Goal: Information Seeking & Learning: Learn about a topic

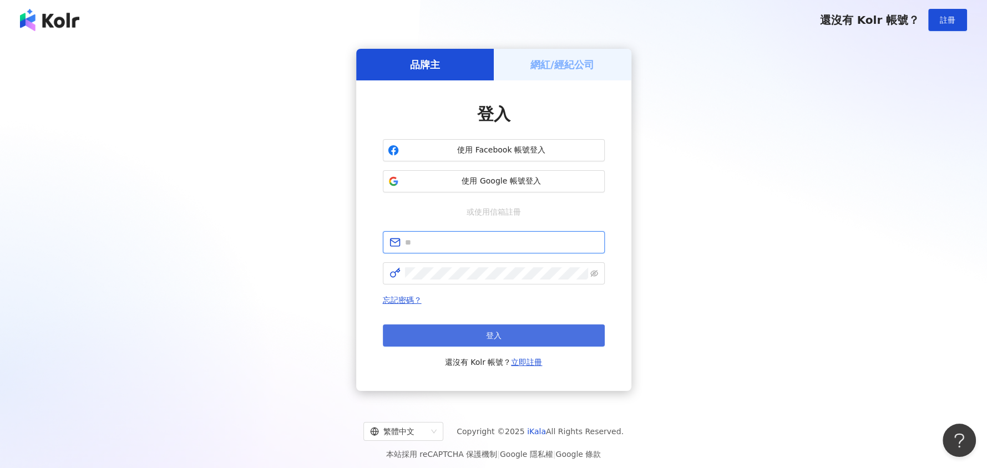
type input "**********"
click at [469, 330] on button "登入" at bounding box center [494, 336] width 222 height 22
type input "**********"
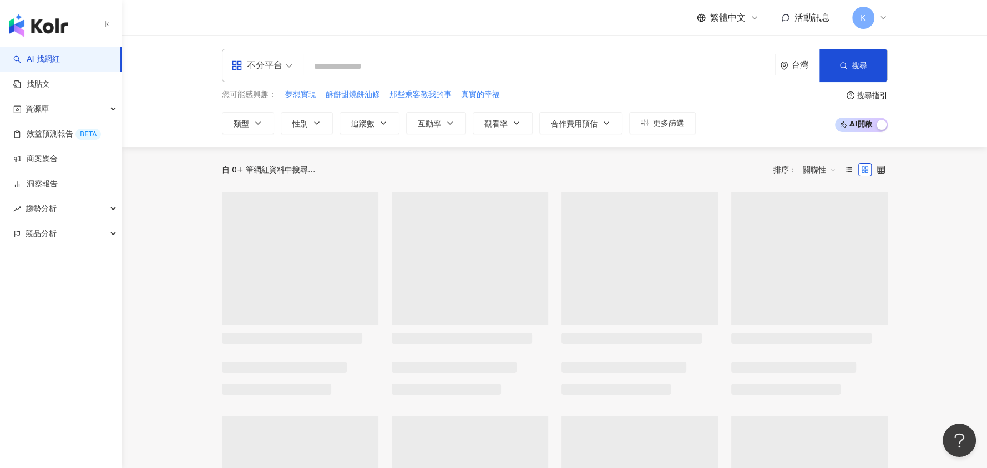
click at [347, 59] on input "search" at bounding box center [539, 66] width 463 height 21
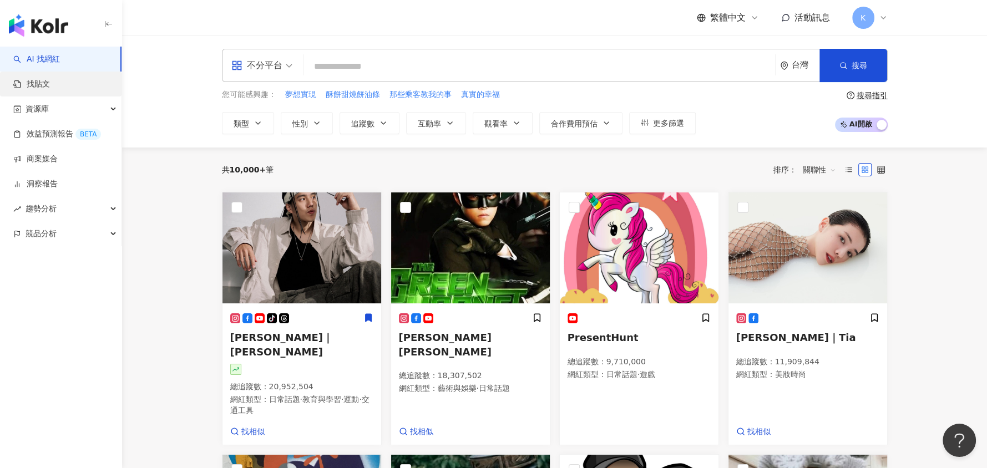
click at [44, 84] on link "找貼文" at bounding box center [31, 84] width 37 height 11
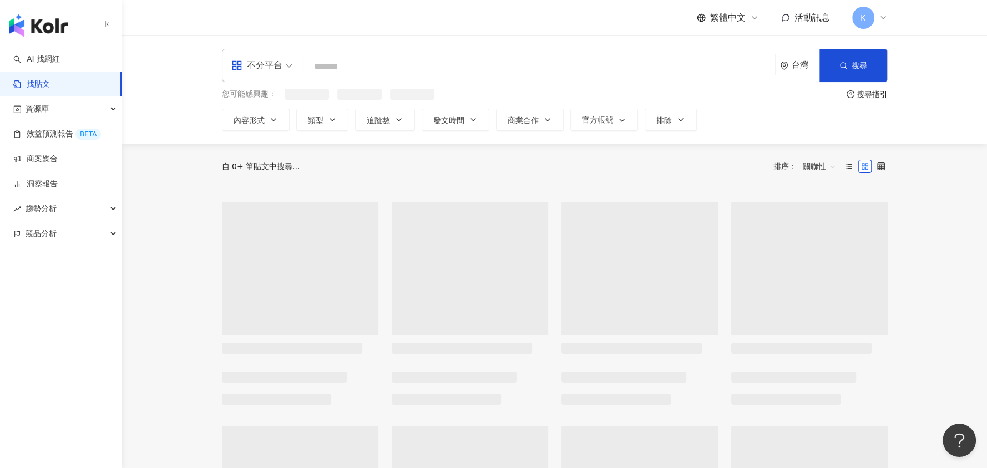
click at [342, 64] on input "search" at bounding box center [539, 66] width 463 height 24
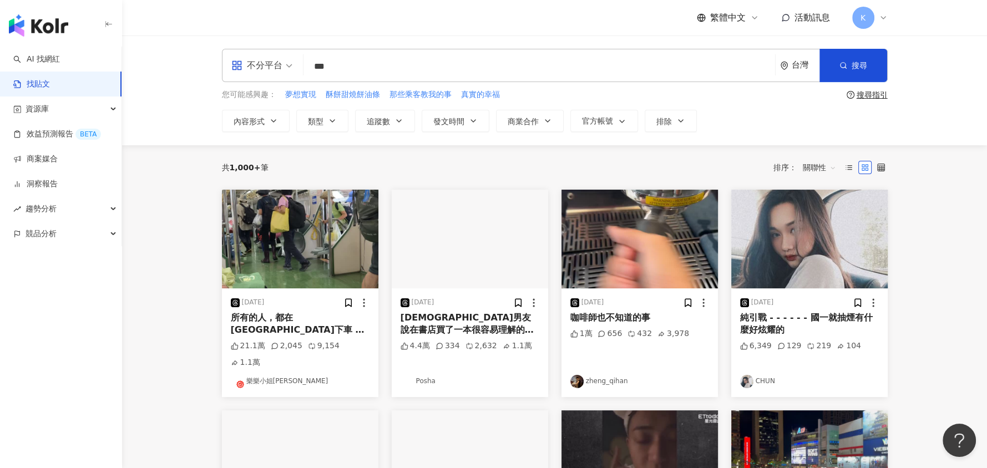
type input "***"
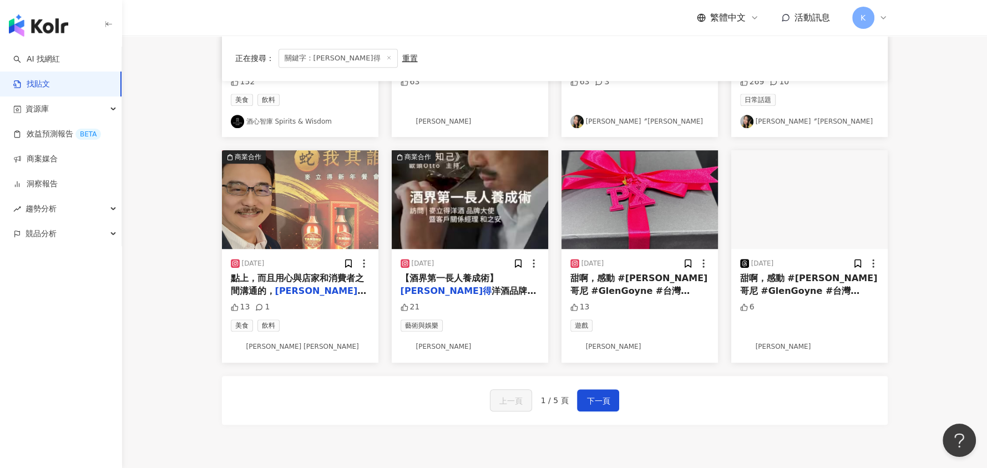
scroll to position [555, 0]
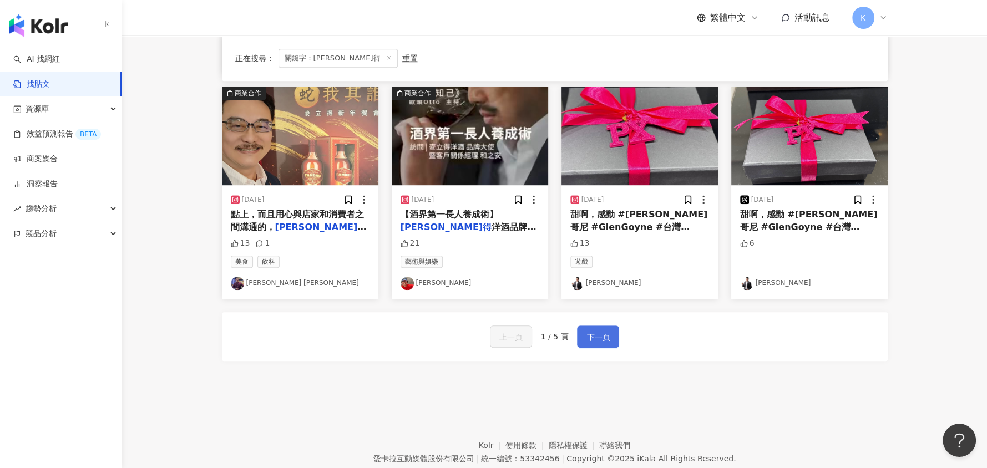
click at [590, 339] on span "下一頁" at bounding box center [598, 337] width 23 height 13
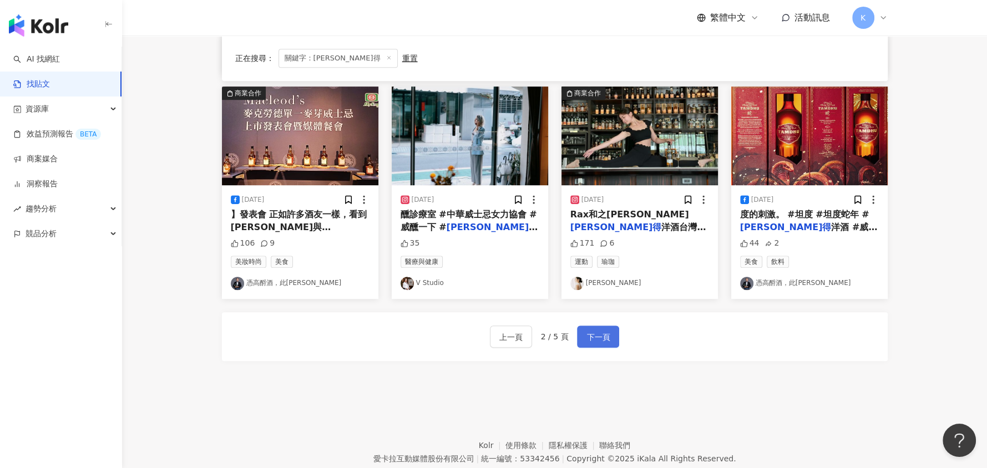
click at [600, 341] on span "下一頁" at bounding box center [598, 337] width 23 height 13
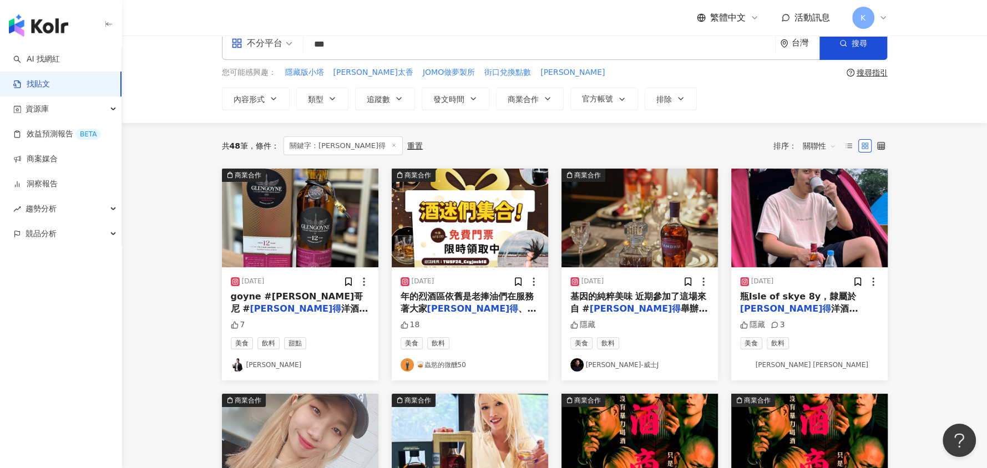
scroll to position [0, 0]
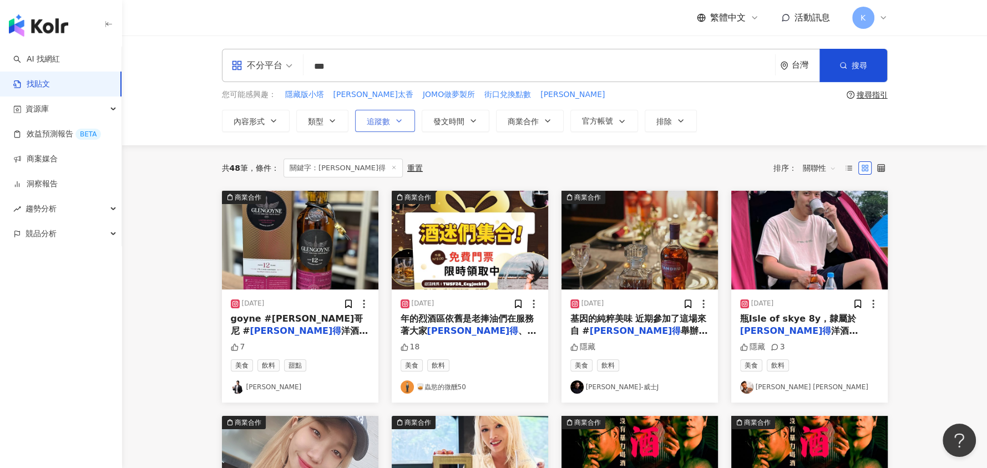
click at [387, 117] on span "追蹤數" at bounding box center [378, 121] width 23 height 9
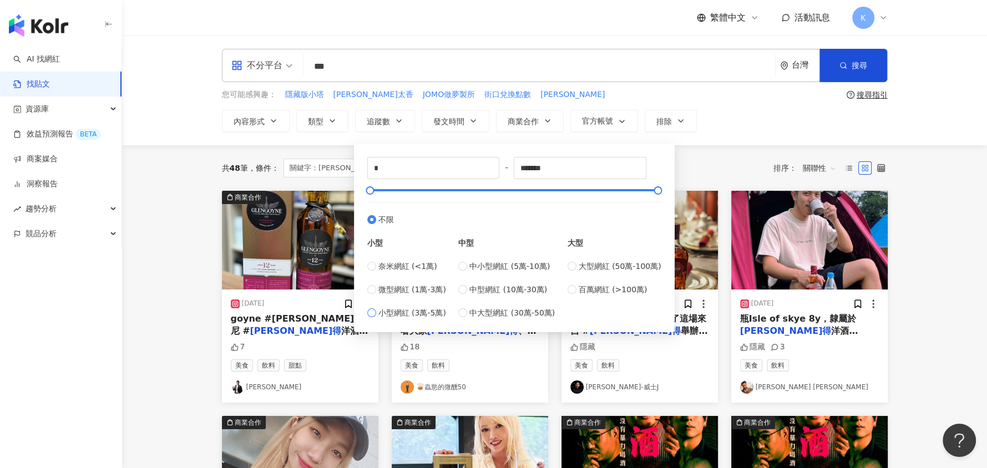
type input "*****"
click at [888, 128] on div "不分平台 *** 台灣 搜尋 您可能感興趣： 隱藏版小塔 林襄廣告太香 JOMO做夢製所 街口兌換點數 柯茲CLUIZEL 搜尋指引 內容形式 類型 追蹤數 …" at bounding box center [555, 90] width 710 height 83
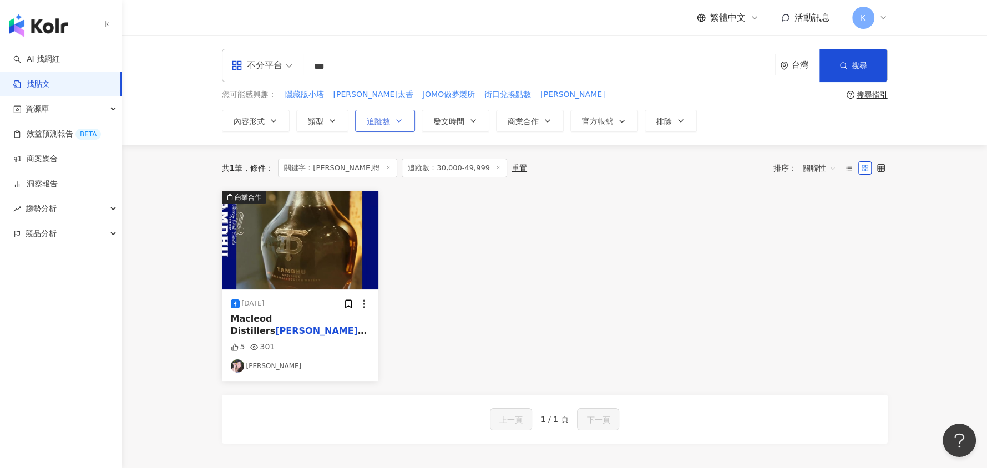
click at [406, 120] on button "追蹤數" at bounding box center [385, 121] width 60 height 22
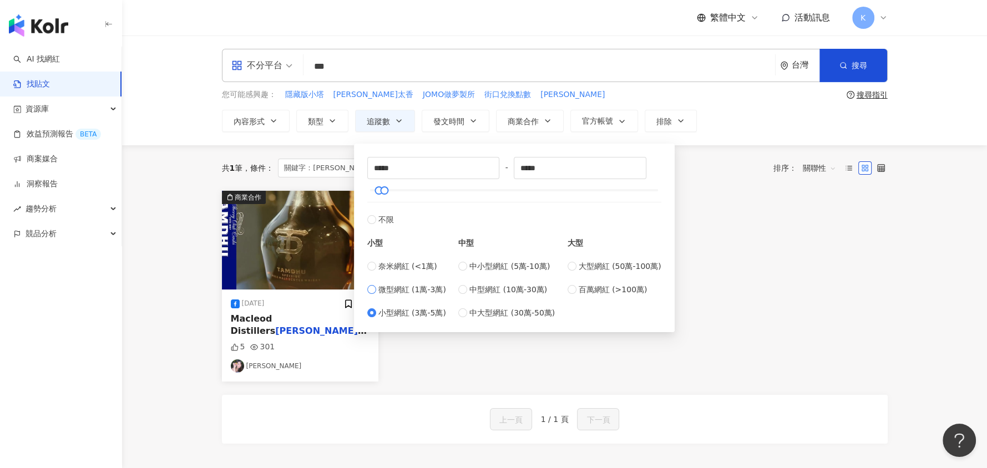
type input "*****"
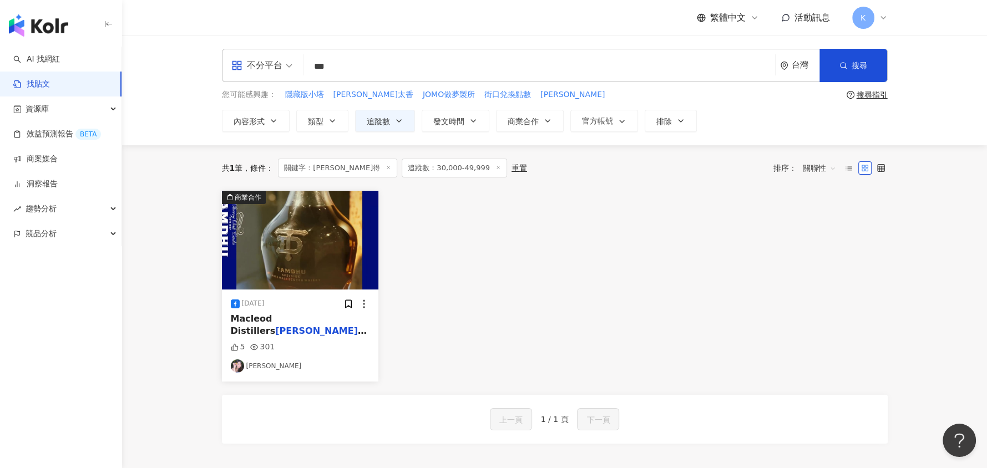
click at [484, 134] on div "不分平台 *** 台灣 搜尋 您可能感興趣： 隱藏版小塔 林襄廣告太香 JOMO做夢製所 街口兌換點數 柯茲CLUIZEL 搜尋指引 內容形式 類型 追蹤數 …" at bounding box center [554, 91] width 865 height 110
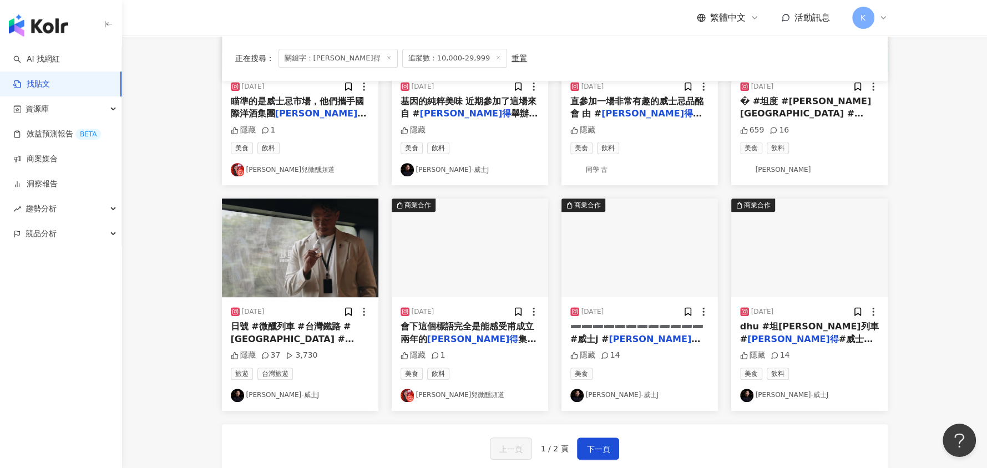
scroll to position [486, 0]
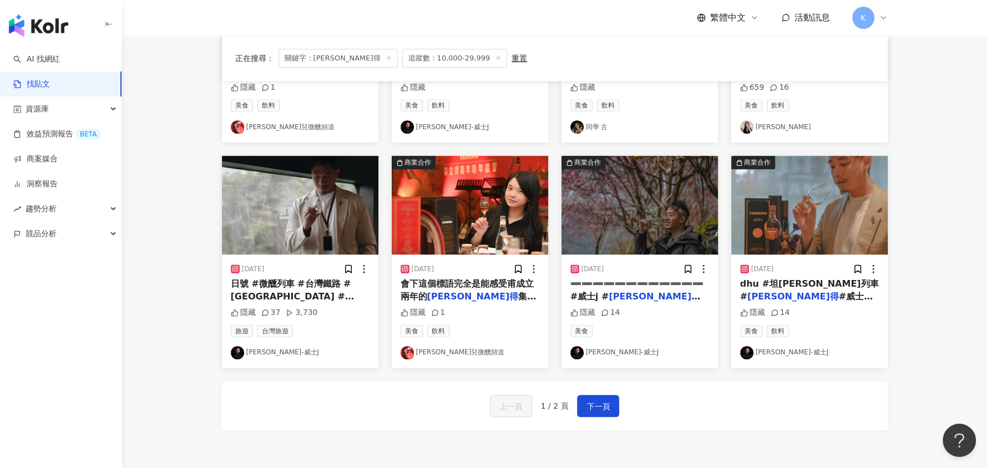
click at [297, 282] on span "日號 #微醺列車 #台灣鐵路 #坦杜 #" at bounding box center [292, 290] width 123 height 23
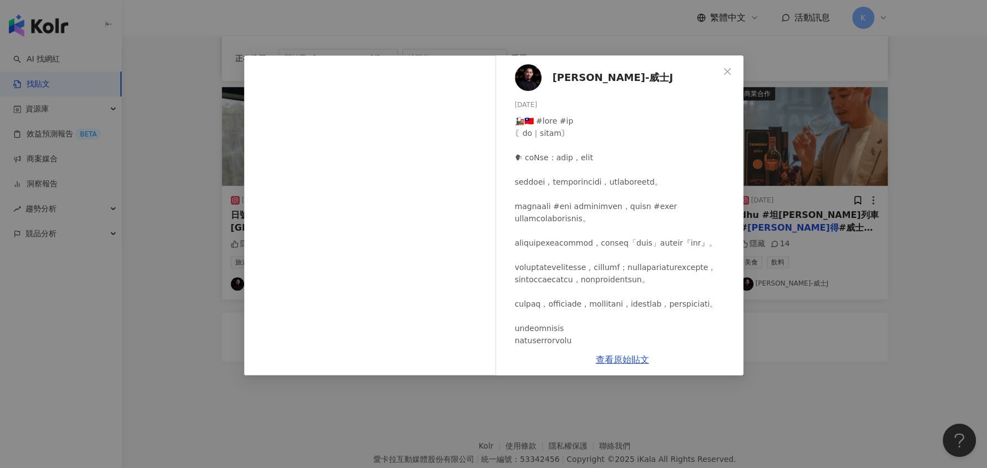
scroll to position [555, 0]
click at [630, 363] on link "查看原始貼文" at bounding box center [622, 360] width 53 height 11
click at [721, 69] on span "Close" at bounding box center [727, 71] width 22 height 9
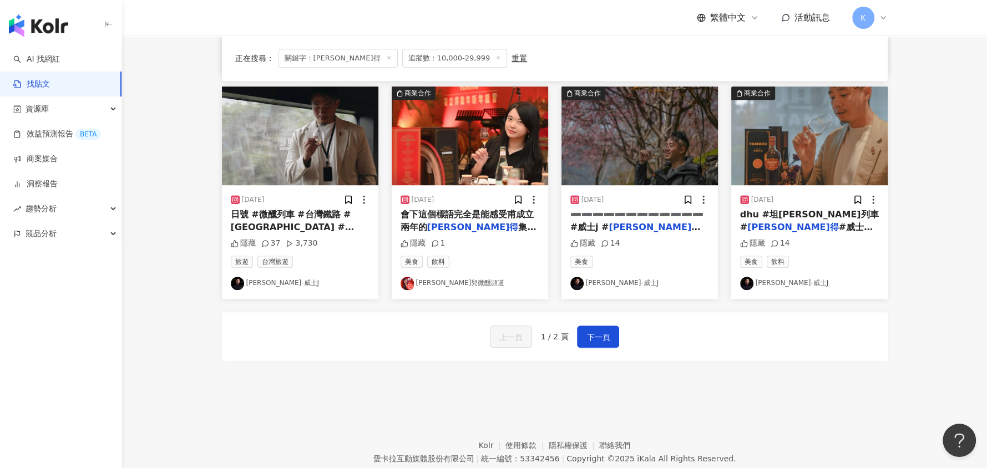
click at [281, 282] on link "[PERSON_NAME]-威士J" at bounding box center [300, 283] width 139 height 13
click at [595, 340] on span "下一頁" at bounding box center [598, 337] width 23 height 13
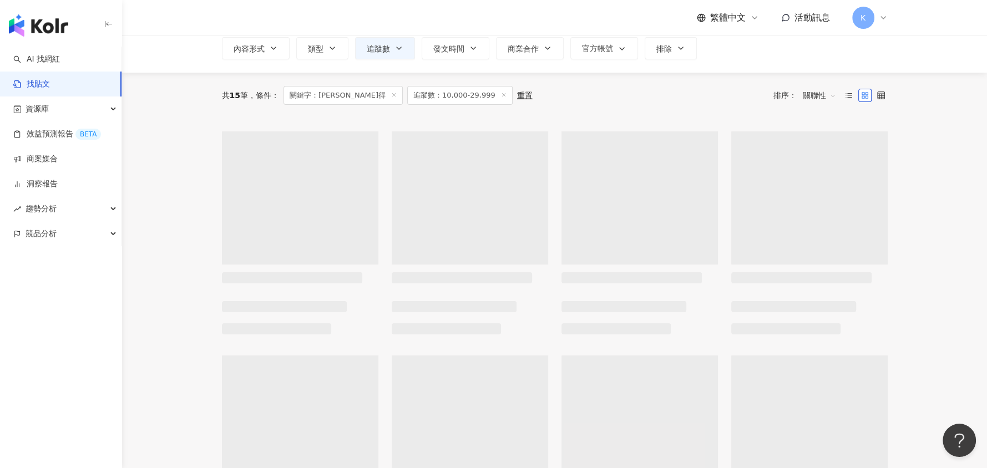
scroll to position [0, 0]
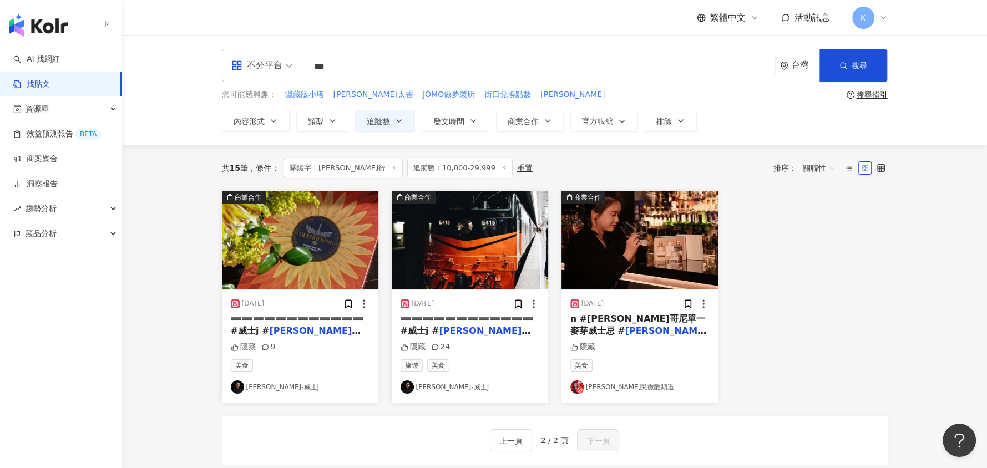
click at [502, 167] on line at bounding box center [503, 167] width 3 height 3
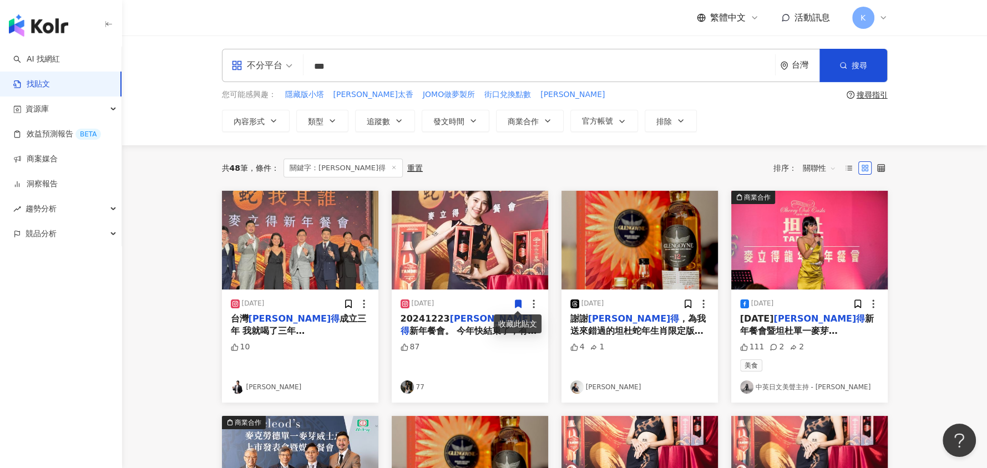
click at [932, 64] on div "不分平台 *** 台灣 搜尋 您可能感興趣： 隱藏版小塔 林襄廣告太香 JOMO做夢製所 街口兌換點數 柯茲CLUIZEL 搜尋指引 內容形式 類型 追蹤數 …" at bounding box center [554, 91] width 865 height 110
click at [258, 387] on link "柯育堂" at bounding box center [300, 387] width 139 height 13
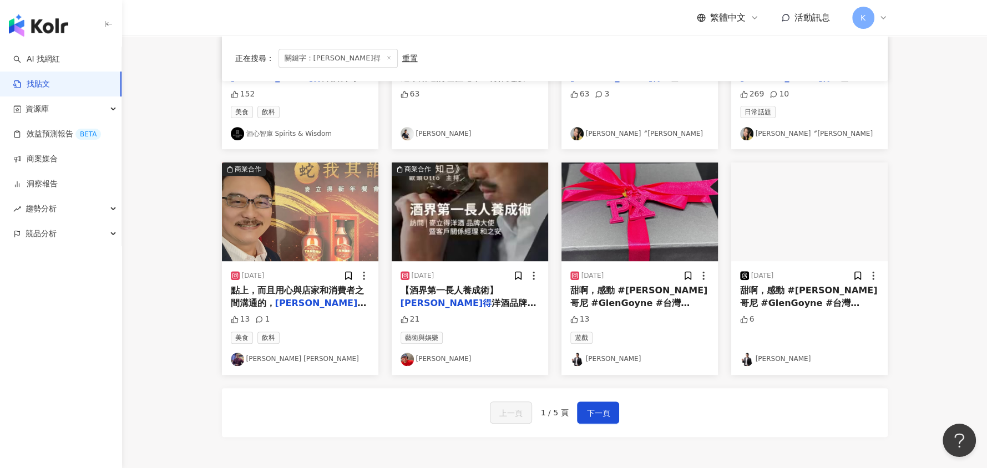
scroll to position [486, 0]
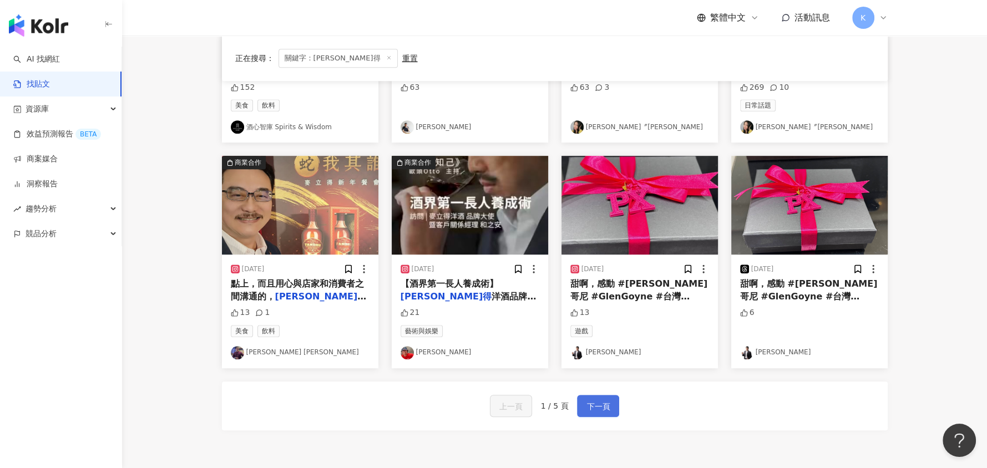
click at [593, 400] on span "下一頁" at bounding box center [598, 406] width 23 height 13
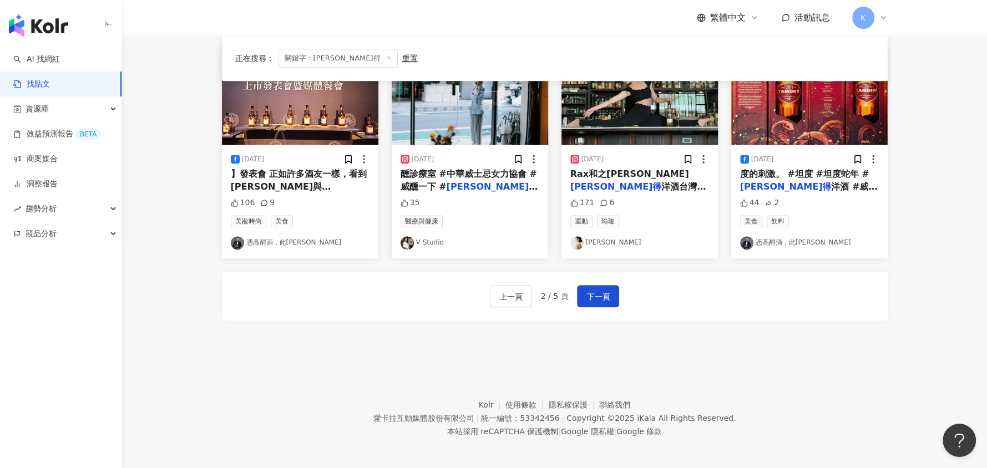
scroll to position [597, 0]
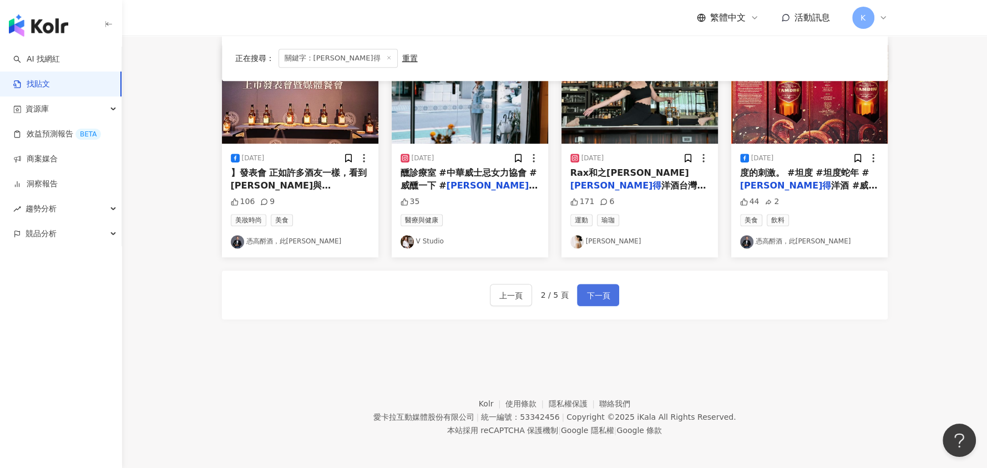
click at [600, 294] on span "下一頁" at bounding box center [598, 295] width 23 height 13
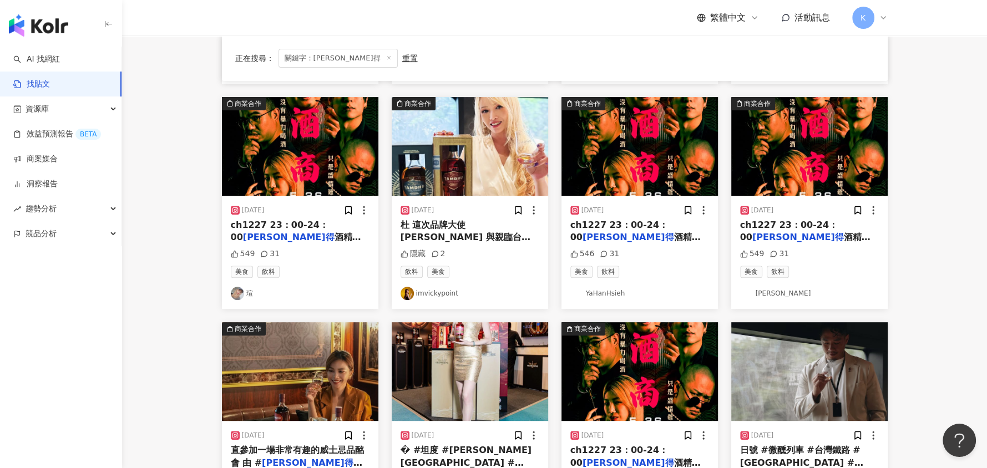
scroll to position [527, 0]
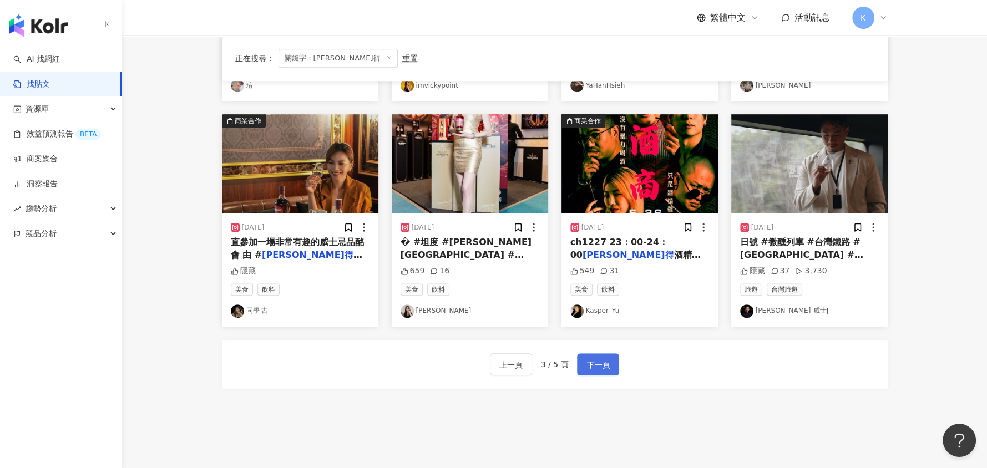
click at [596, 358] on span "下一頁" at bounding box center [598, 364] width 23 height 13
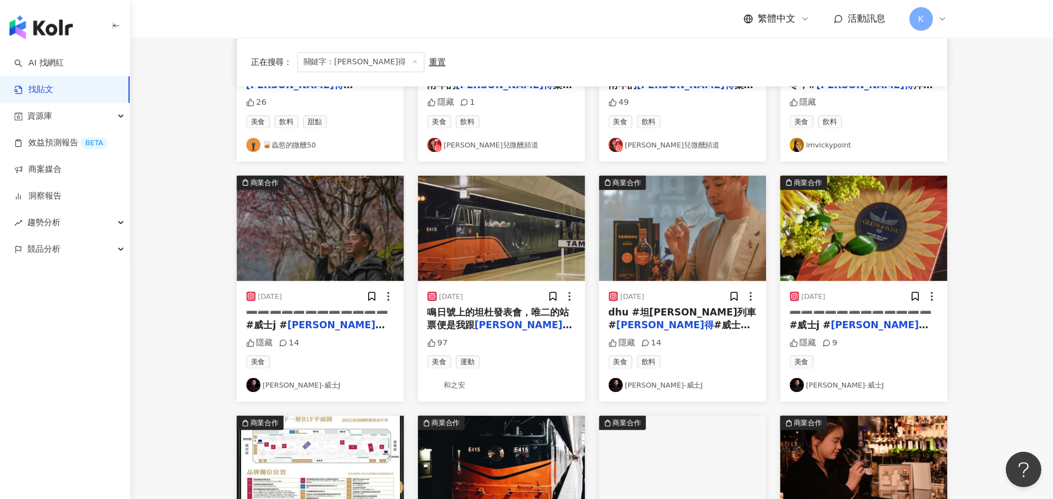
scroll to position [250, 0]
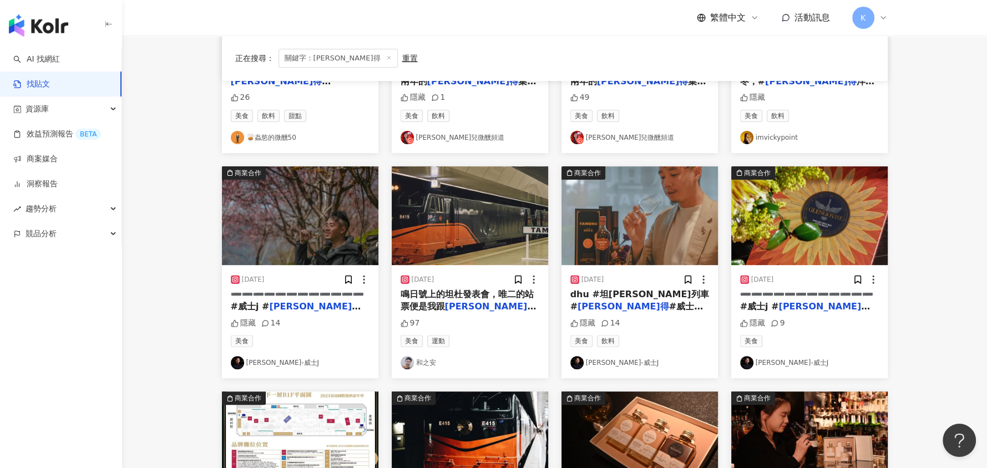
click at [428, 366] on link "和之安" at bounding box center [470, 362] width 139 height 13
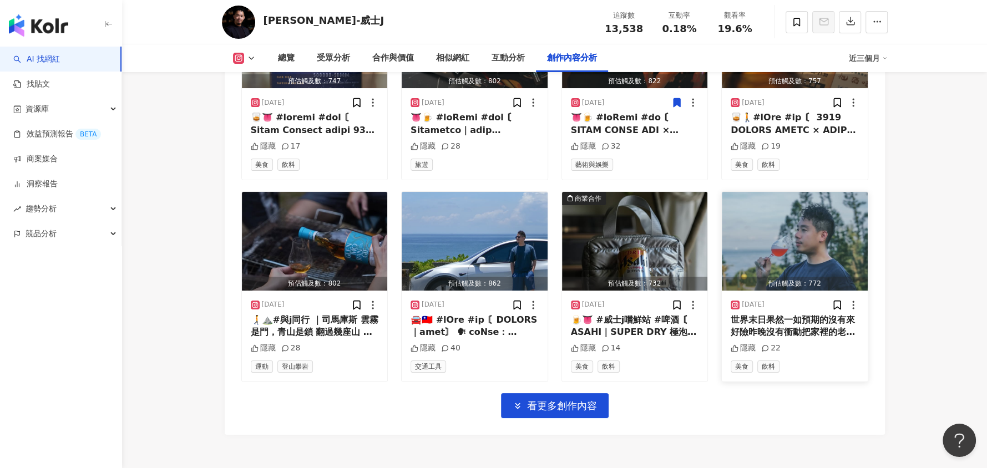
scroll to position [3745, 0]
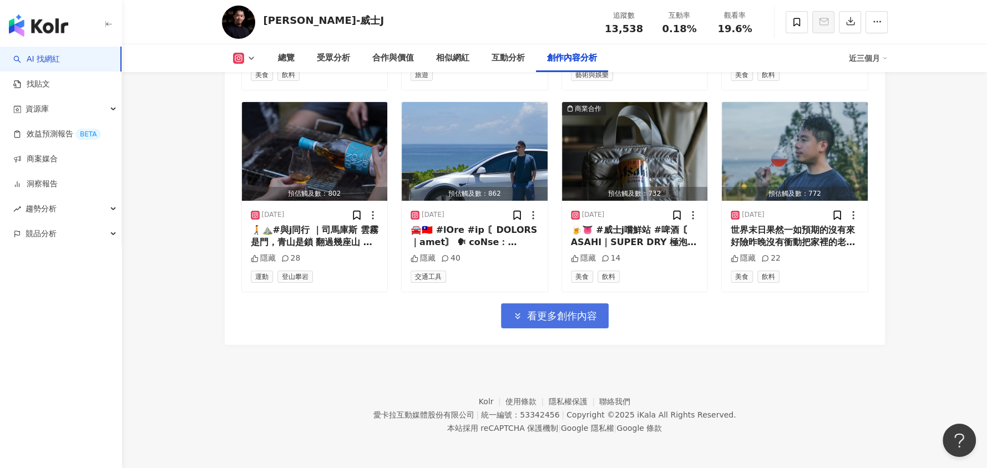
click at [572, 321] on span "看更多創作內容" at bounding box center [562, 316] width 70 height 12
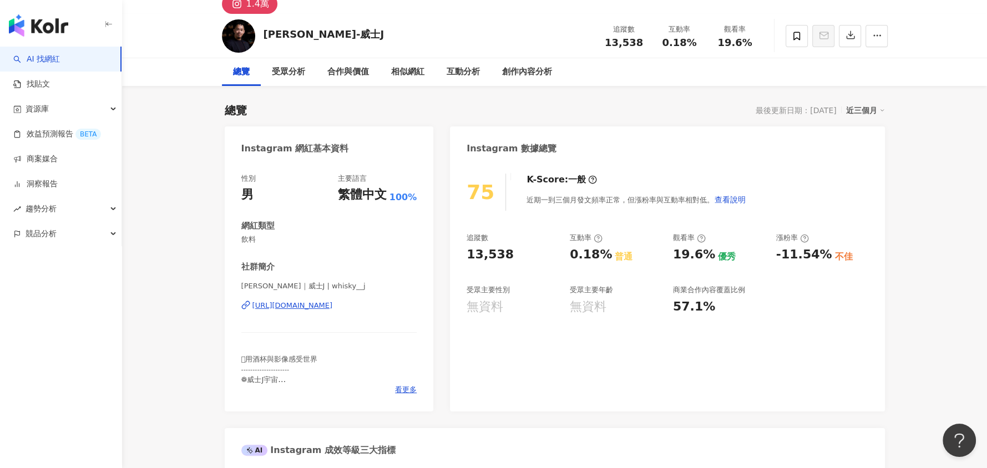
scroll to position [0, 0]
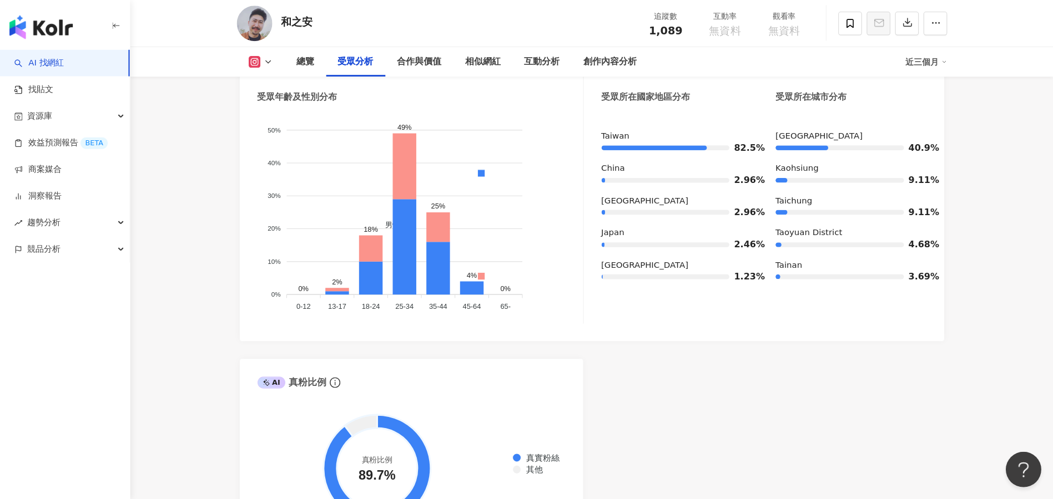
scroll to position [1028, 0]
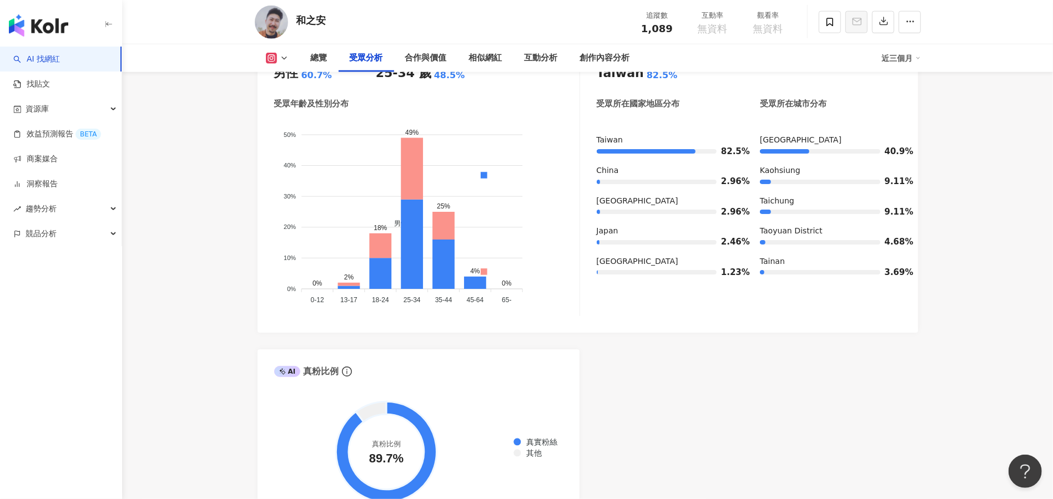
drag, startPoint x: 984, startPoint y: 0, endPoint x: 710, endPoint y: 390, distance: 477.1
click at [710, 390] on div "AI Instagram 受眾樣貌分析 受眾主要性別 男性 60.7% 受眾主要年齡 25-34 歲 48.5% 受眾年齡及性別分布 男性 女性 50% 50…" at bounding box center [587, 264] width 660 height 521
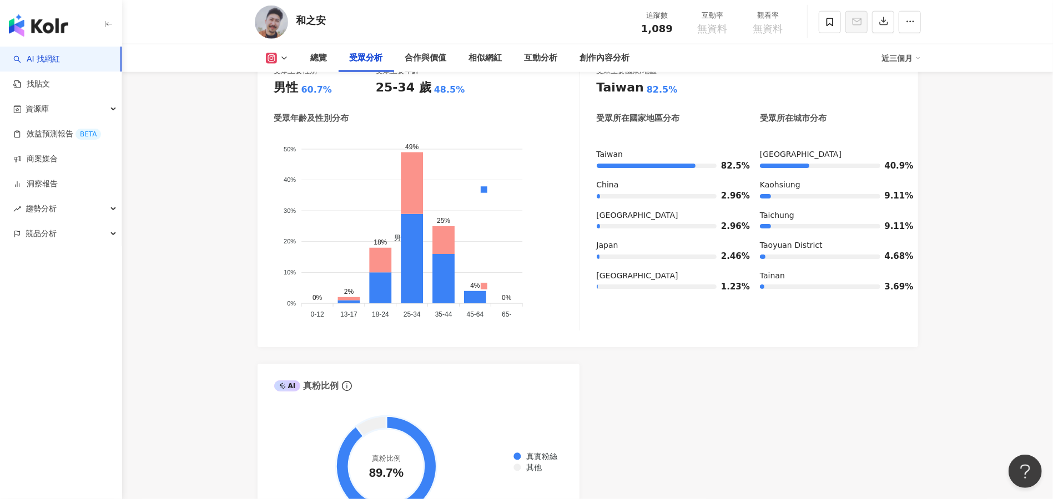
scroll to position [1007, 0]
